Goal: Task Accomplishment & Management: Complete application form

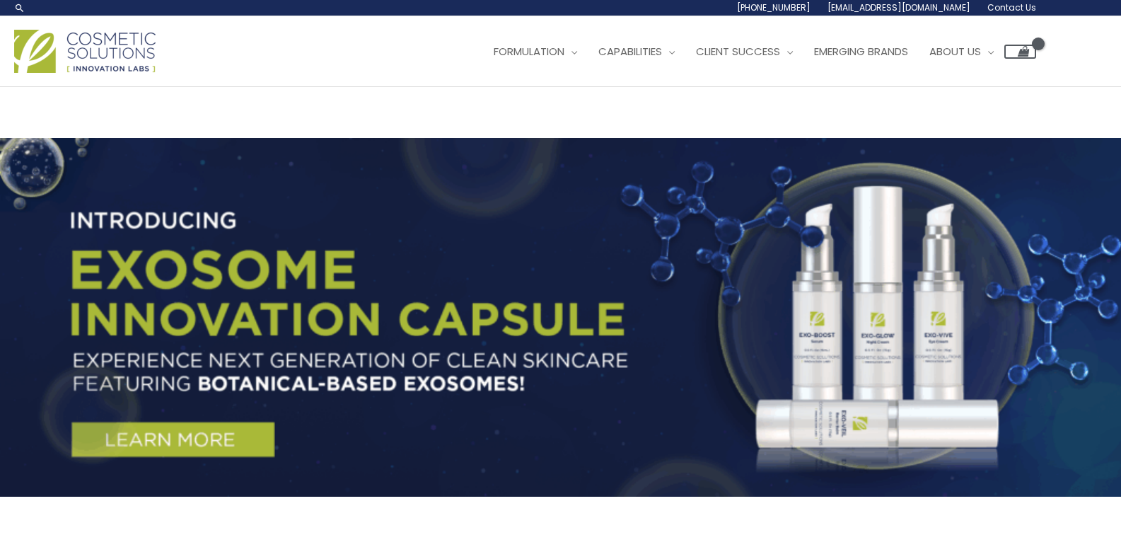
drag, startPoint x: 698, startPoint y: 116, endPoint x: 997, endPoint y: 79, distance: 301.6
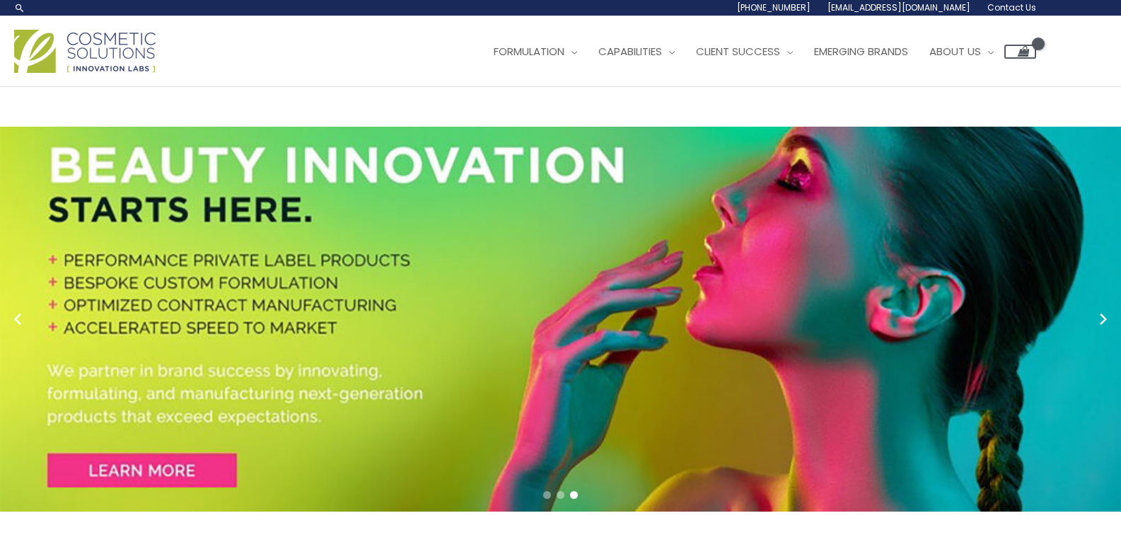
drag, startPoint x: 642, startPoint y: 79, endPoint x: 791, endPoint y: 71, distance: 148.8
click at [642, 79] on div "Main Menu Formulation Menu Toggle Research and Innovation Market Ready Formulas…" at bounding box center [560, 51] width 1121 height 71
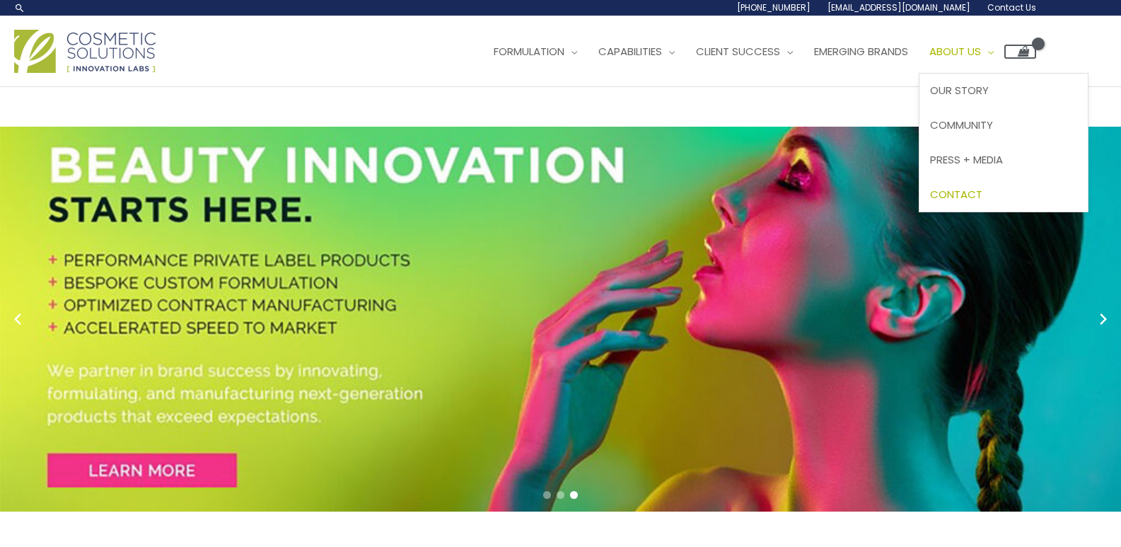
click at [983, 190] on span "Contact" at bounding box center [956, 194] width 52 height 15
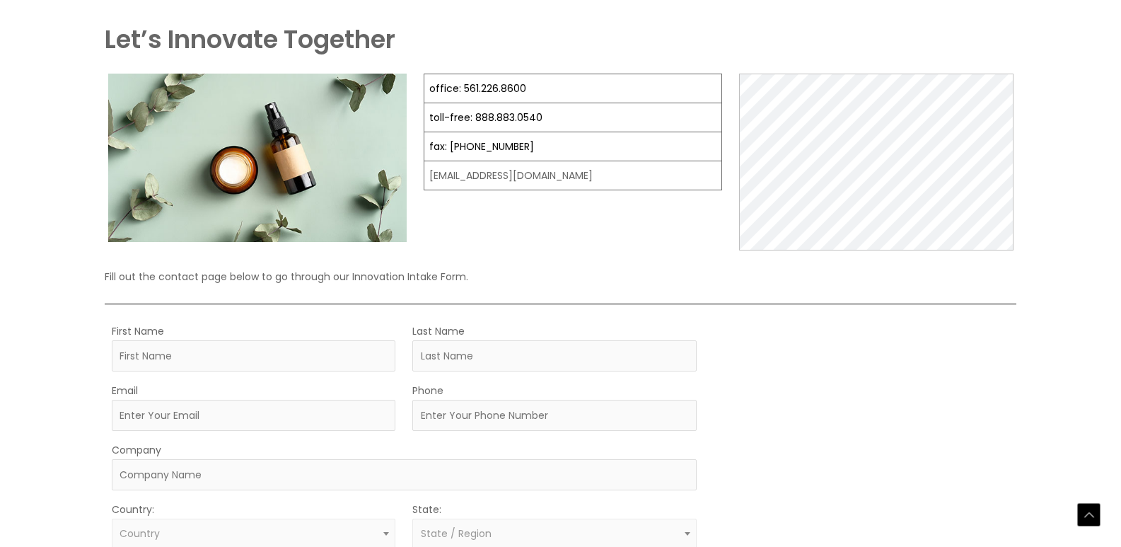
scroll to position [283, 0]
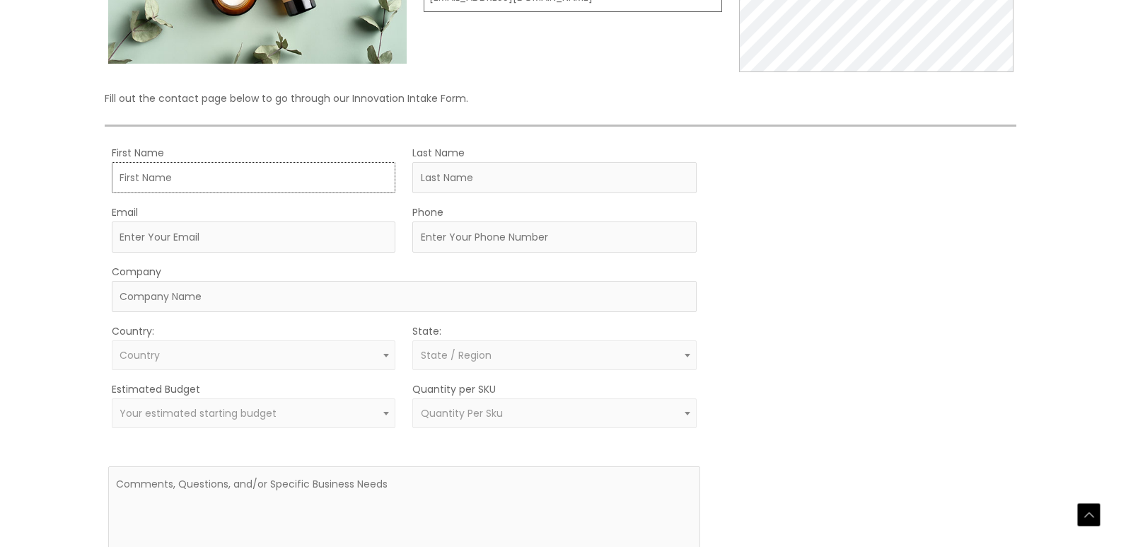
click at [171, 172] on input "First Name" at bounding box center [254, 177] width 284 height 31
type input "[PERSON_NAME]"
type input "[PERSON_NAME][EMAIL_ADDRESS][DOMAIN_NAME]"
type input "0000000000"
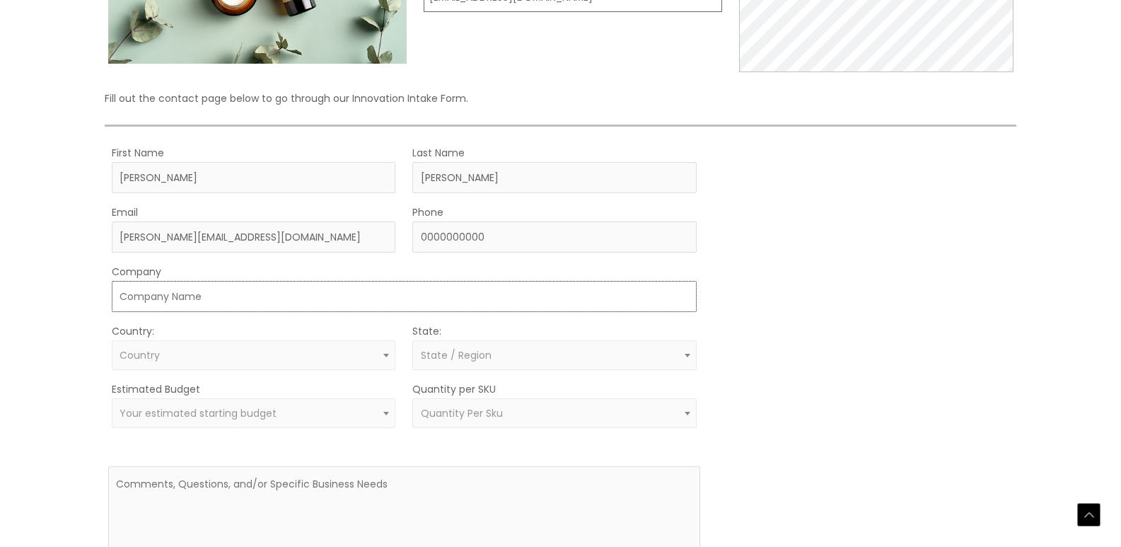
type input "Vios Infosystem"
select select "[GEOGRAPHIC_DATA]"
select select "[US_STATE]"
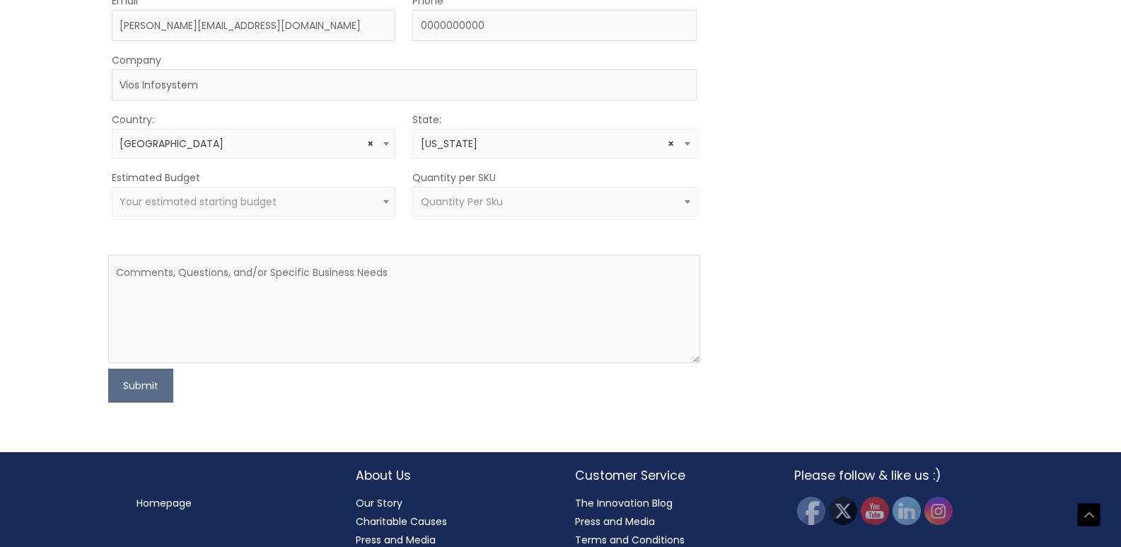
scroll to position [495, 0]
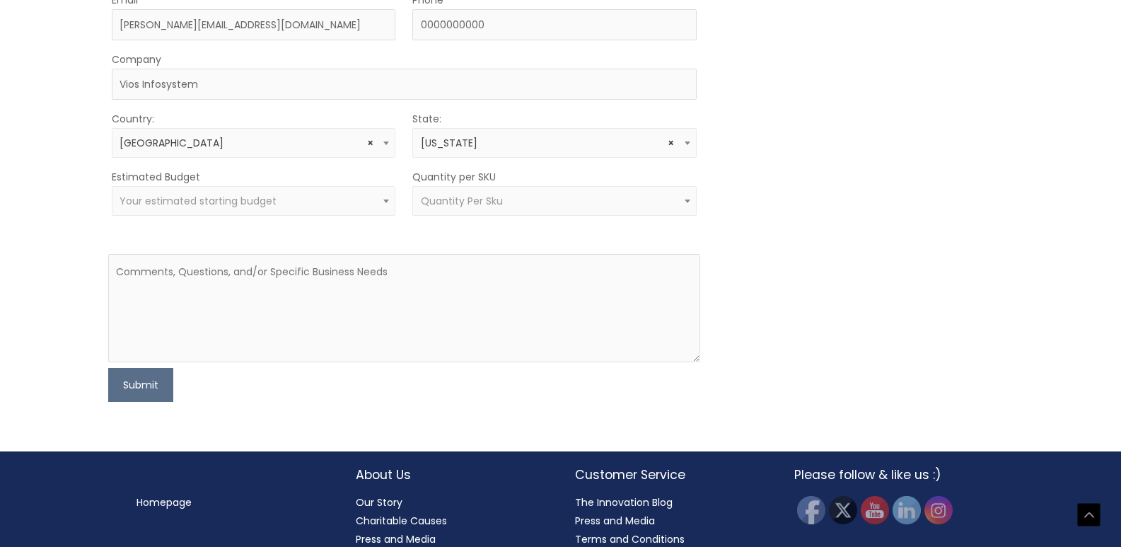
click at [474, 140] on span "× [US_STATE]" at bounding box center [555, 143] width 268 height 13
click at [469, 144] on span "× [US_STATE]" at bounding box center [555, 143] width 268 height 13
click at [217, 207] on span "Your estimated starting budget" at bounding box center [198, 201] width 157 height 14
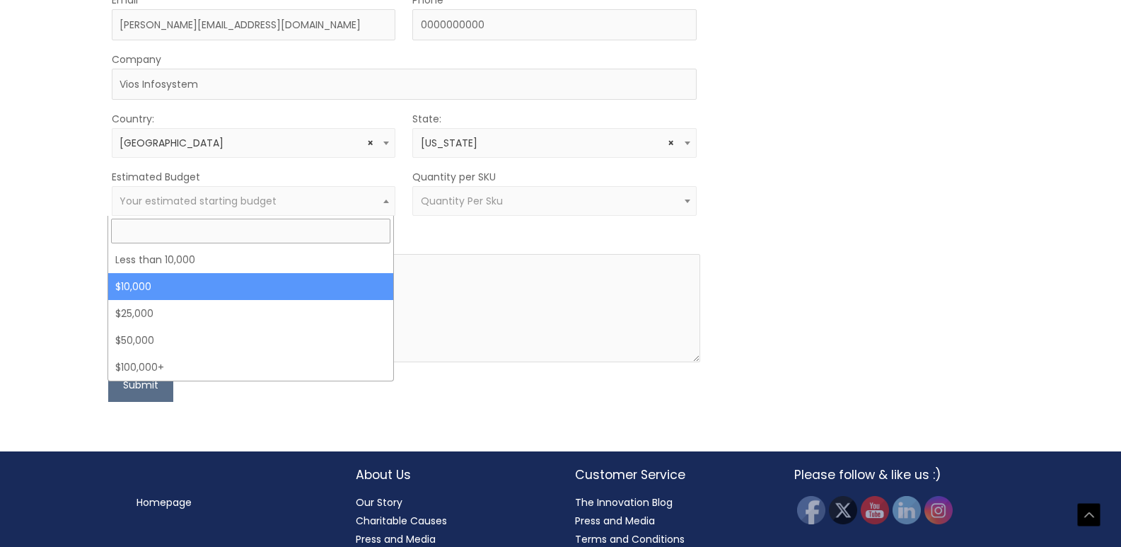
click at [475, 186] on span "Quantity Per Sku" at bounding box center [554, 201] width 284 height 30
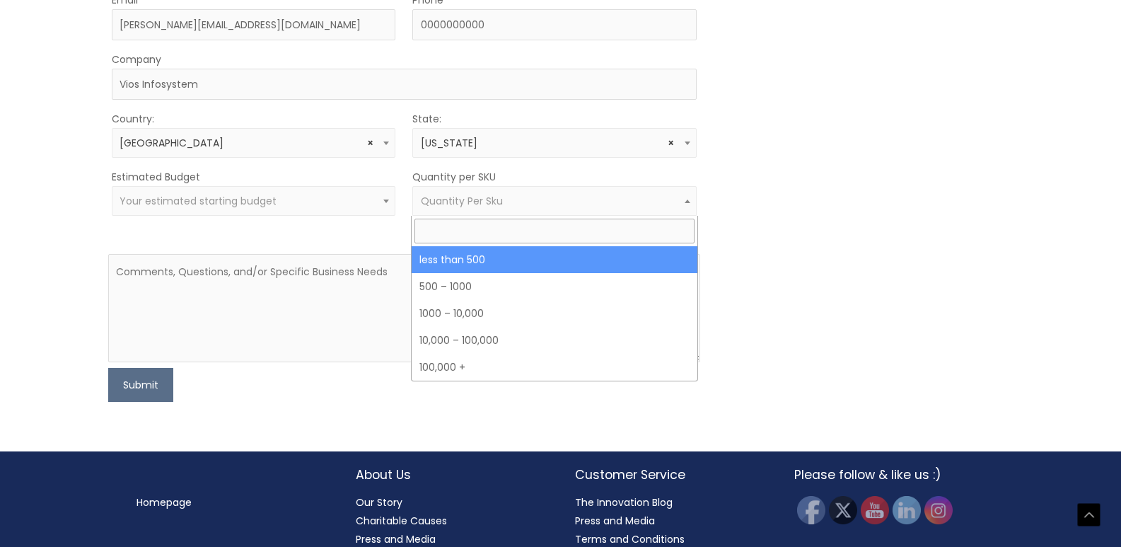
select select "3"
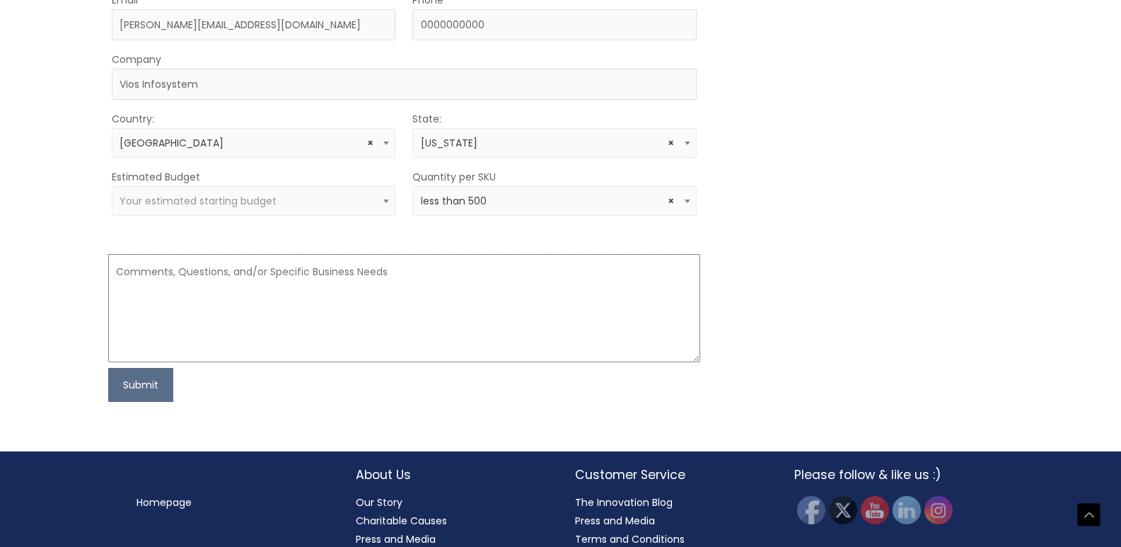
click at [267, 289] on textarea at bounding box center [404, 308] width 592 height 108
paste textarea "Hi, Are you interested in accruing an email list of Cosmetics and Beauty Indust…"
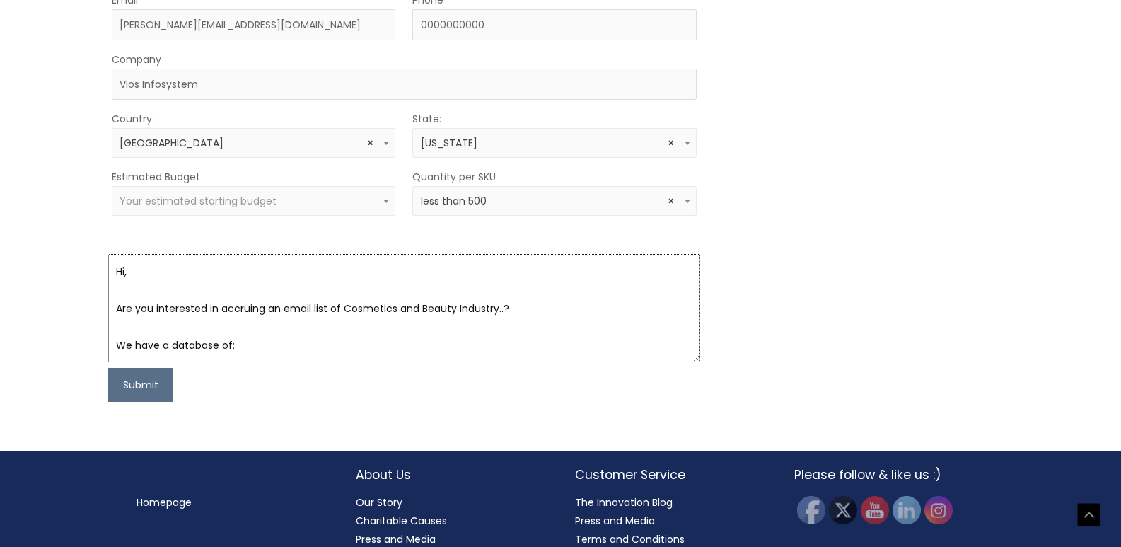
scroll to position [340, 0]
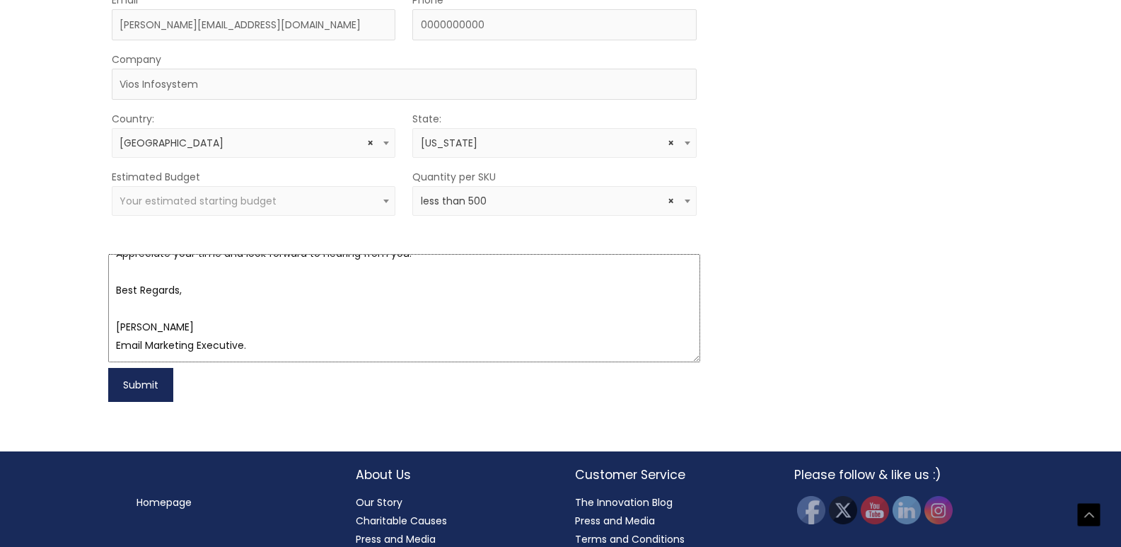
type textarea "Hi, Are you interested in accruing an email list of Cosmetics and Beauty Indust…"
click at [146, 378] on button "Submit" at bounding box center [140, 385] width 65 height 34
click at [353, 209] on span "Your estimated starting budget" at bounding box center [254, 201] width 284 height 30
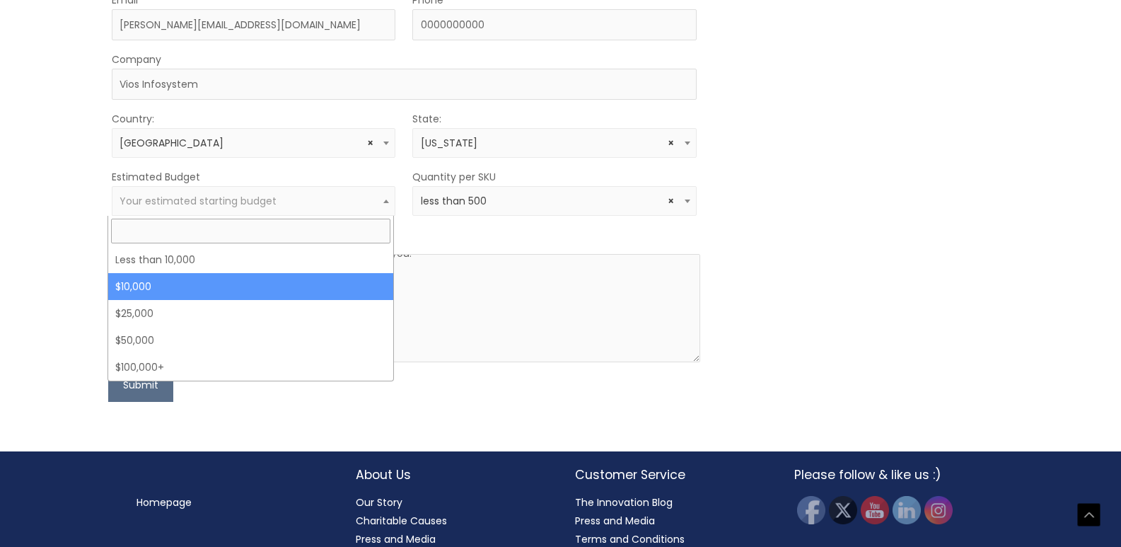
select select "10000"
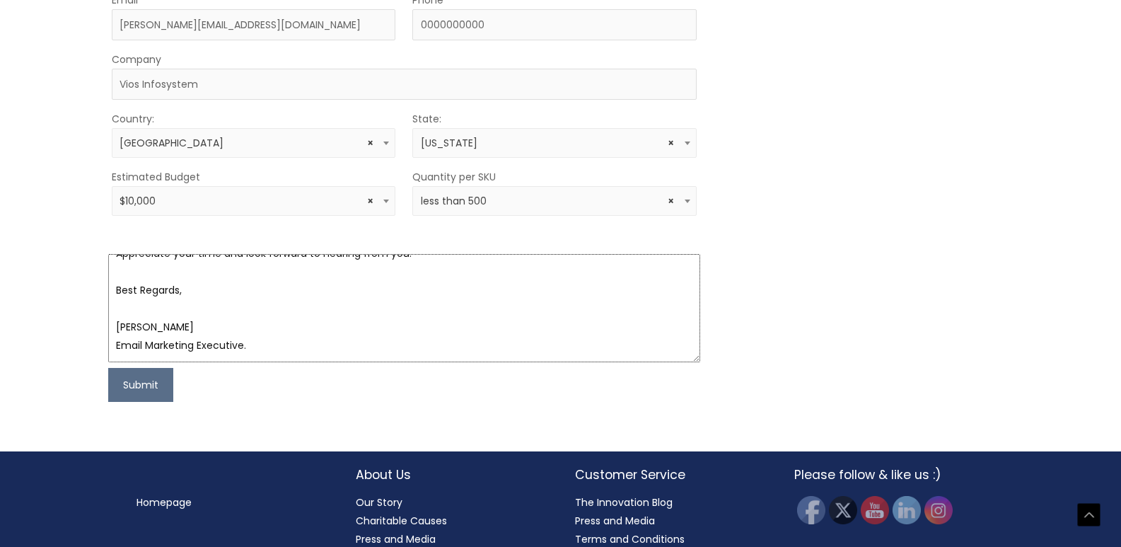
click at [153, 342] on textarea "Hi, Are you interested in accruing an email list of Cosmetics and Beauty Indust…" at bounding box center [404, 308] width 592 height 108
click at [141, 392] on button "Submit" at bounding box center [140, 385] width 65 height 34
